Goal: Task Accomplishment & Management: Manage account settings

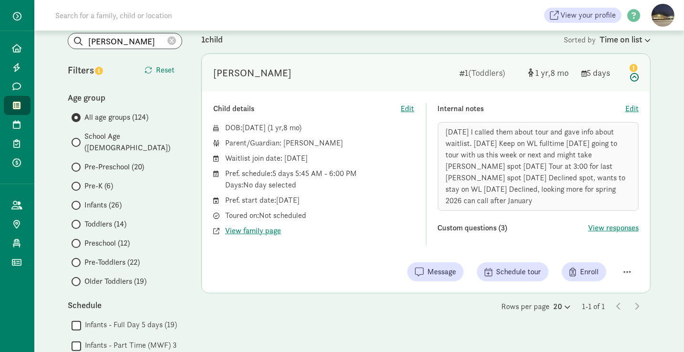
scroll to position [56, 0]
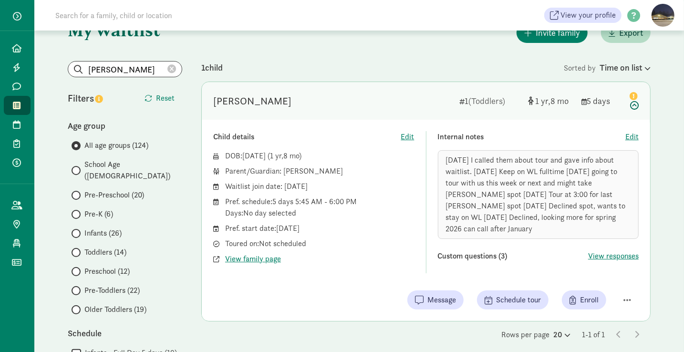
click at [171, 67] on icon at bounding box center [171, 69] width 9 height 9
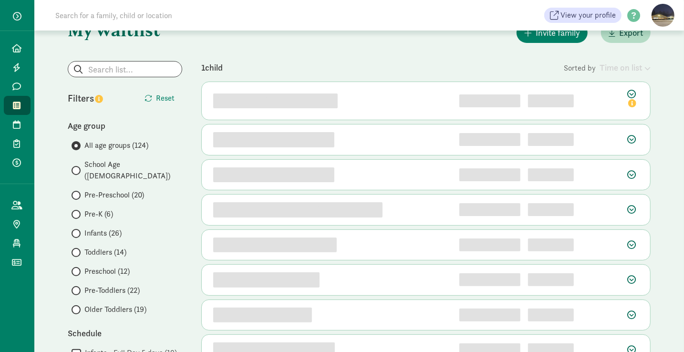
scroll to position [0, 0]
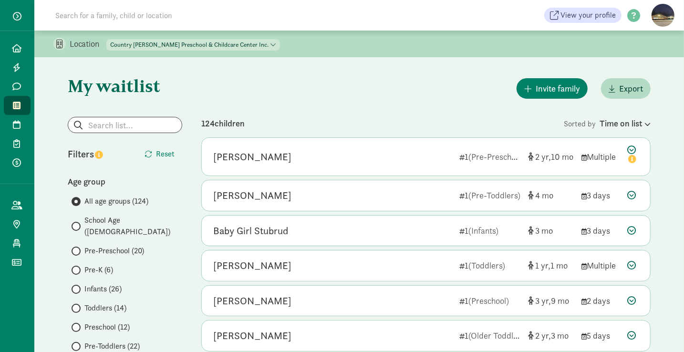
click at [15, 297] on div "Home Leads Messages Waitlist Tours Enrollments Payments All families Public pro…" at bounding box center [17, 176] width 34 height 352
click at [530, 122] on div "124 children" at bounding box center [382, 123] width 362 height 13
click at [107, 126] on input "search" at bounding box center [124, 124] width 113 height 15
type input "q"
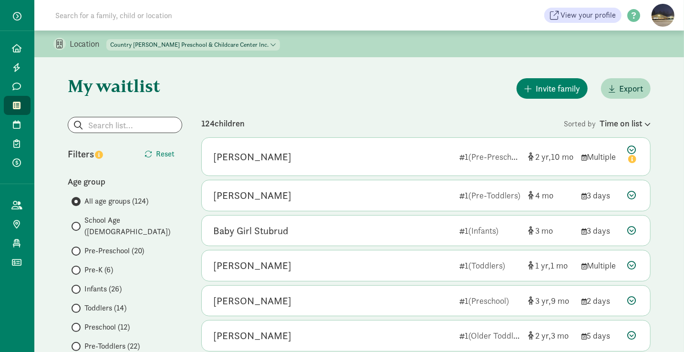
scroll to position [307, 0]
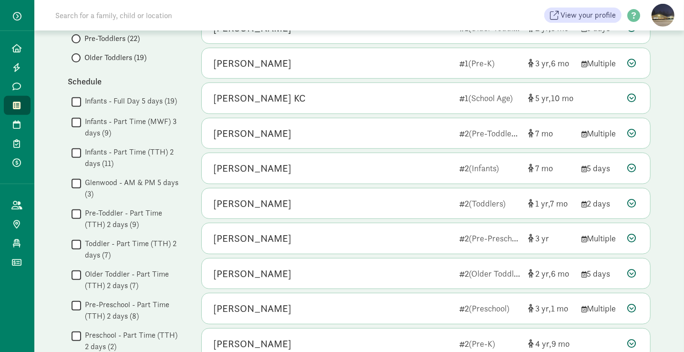
click at [8, 300] on div "Home Leads Messages Waitlist Tours Enrollments Payments All families Public pro…" at bounding box center [17, 176] width 34 height 352
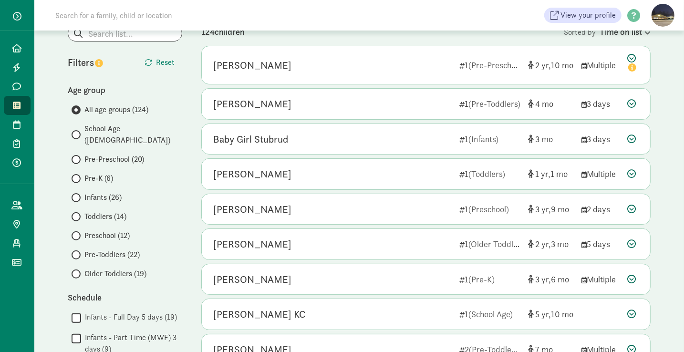
scroll to position [92, 0]
click at [78, 193] on span at bounding box center [76, 197] width 9 height 9
click at [78, 194] on input "Infants (26)" at bounding box center [75, 197] width 6 height 6
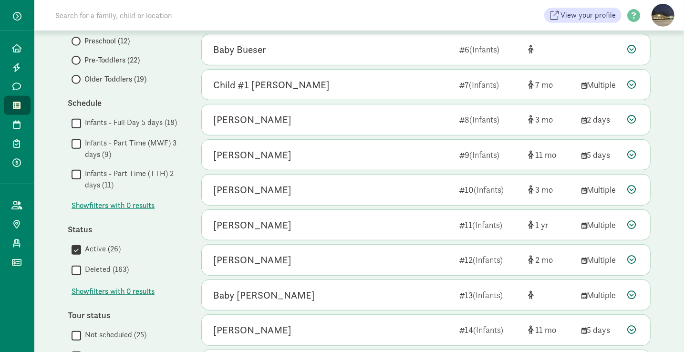
scroll to position [286, 0]
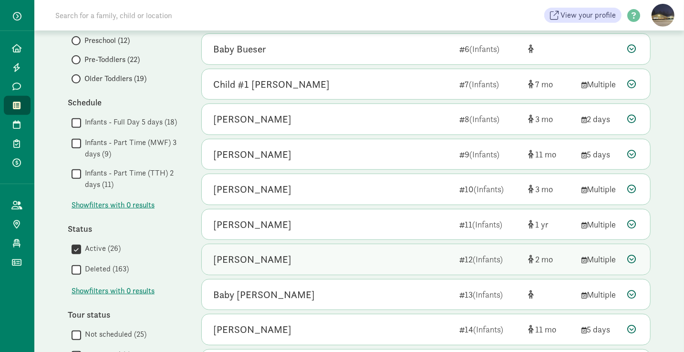
click at [634, 256] on icon at bounding box center [631, 259] width 9 height 9
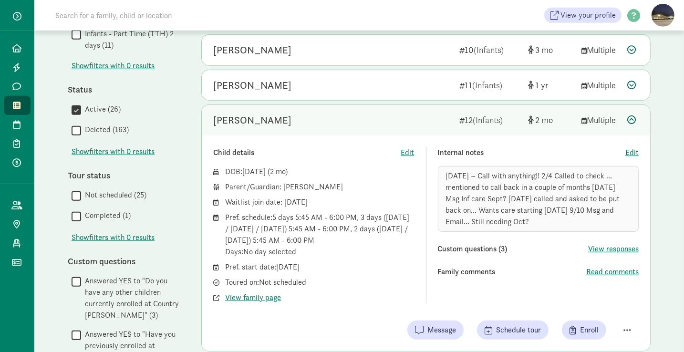
scroll to position [426, 0]
click at [633, 149] on span "Edit" at bounding box center [631, 151] width 13 height 11
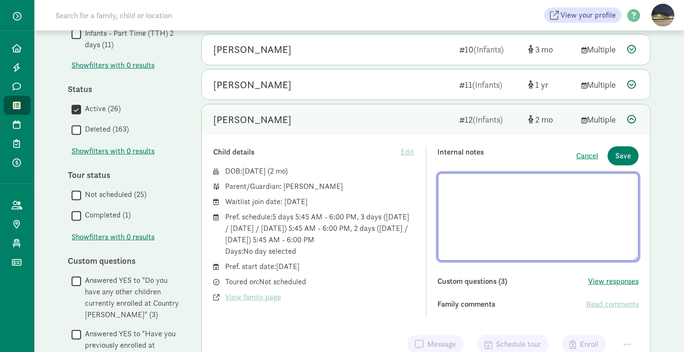
scroll to position [0, 0]
click at [618, 153] on span "Save" at bounding box center [623, 155] width 16 height 11
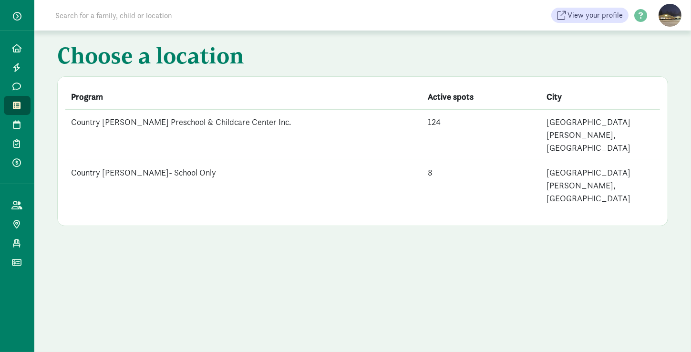
click at [157, 123] on td "Country [PERSON_NAME] Preschool & Childcare Center Inc." at bounding box center [243, 134] width 357 height 51
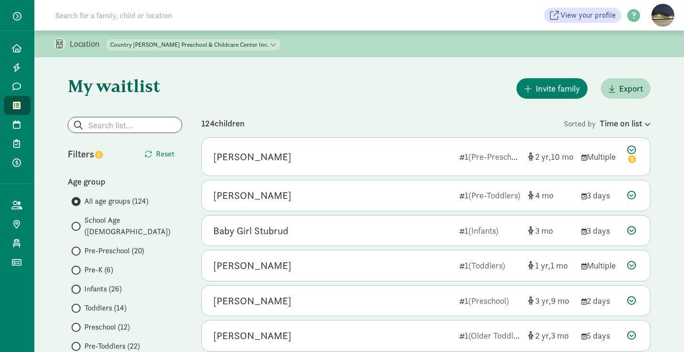
click at [74, 286] on input "Infants (26)" at bounding box center [75, 289] width 6 height 6
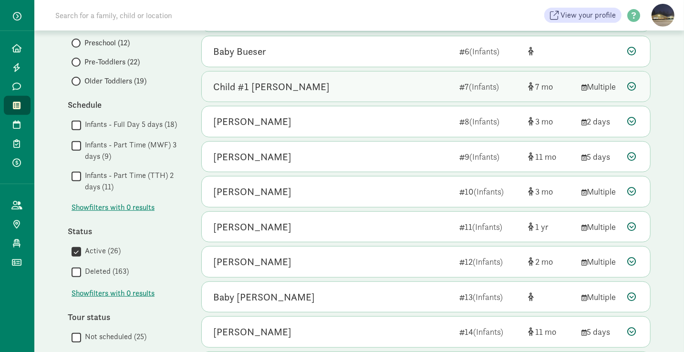
scroll to position [286, 0]
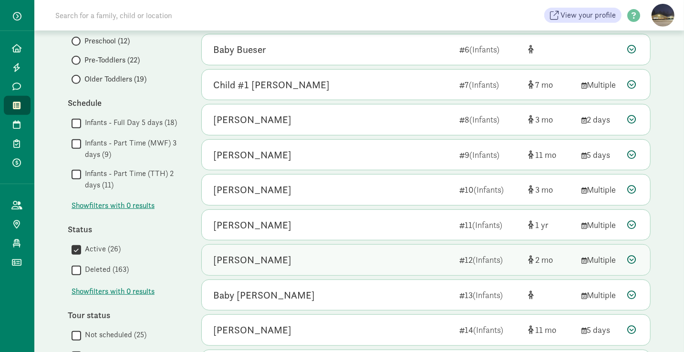
click at [380, 245] on div "Teddi Hancock 12 (Infants) 2 Multiple" at bounding box center [426, 260] width 448 height 31
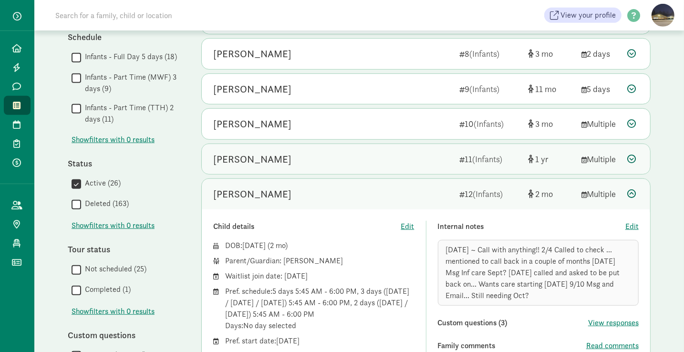
scroll to position [660, 0]
